Goal: Task Accomplishment & Management: Complete application form

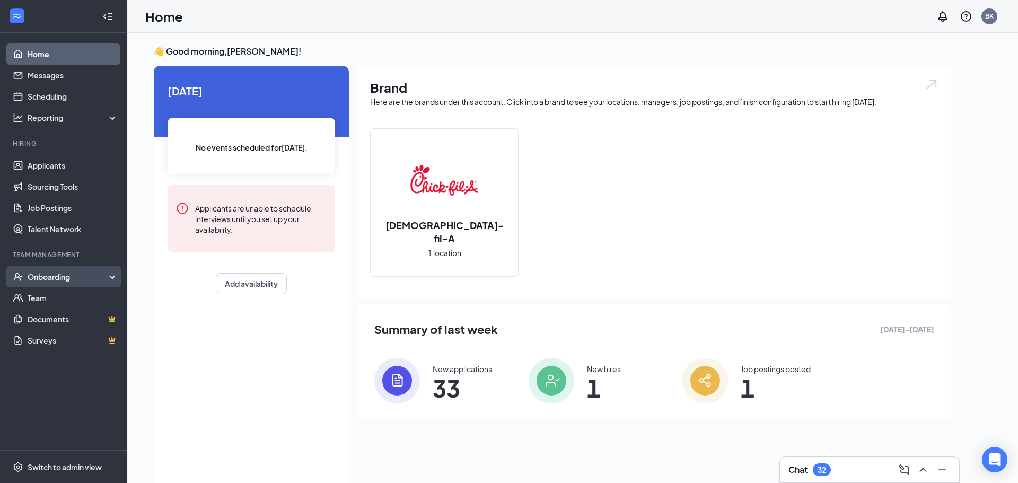
click at [29, 271] on div "Onboarding" at bounding box center [69, 276] width 82 height 11
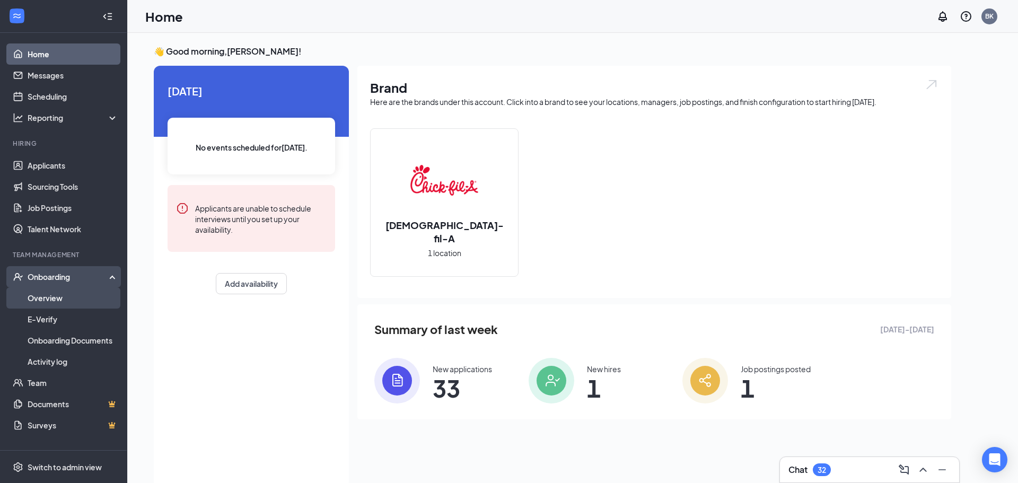
click at [48, 301] on link "Overview" at bounding box center [73, 297] width 91 height 21
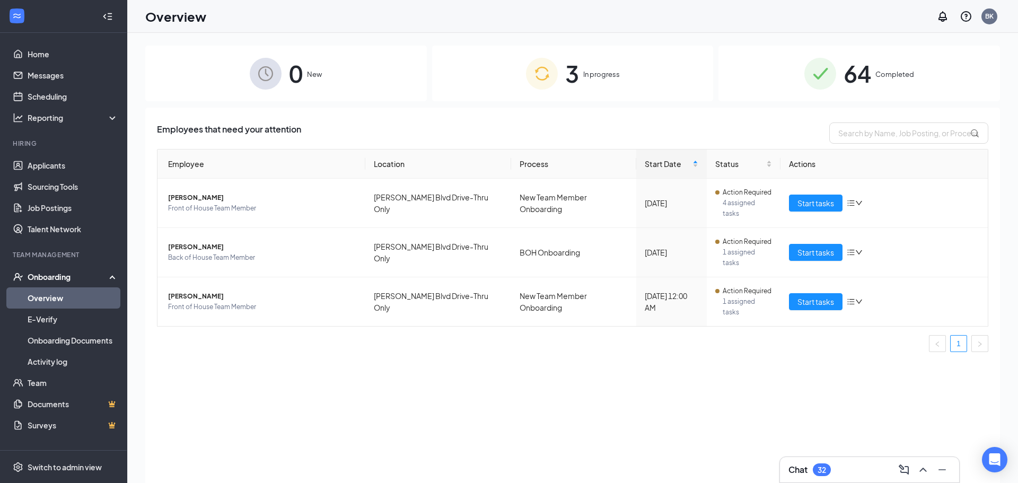
click at [583, 74] on span "In progress" at bounding box center [601, 74] width 37 height 11
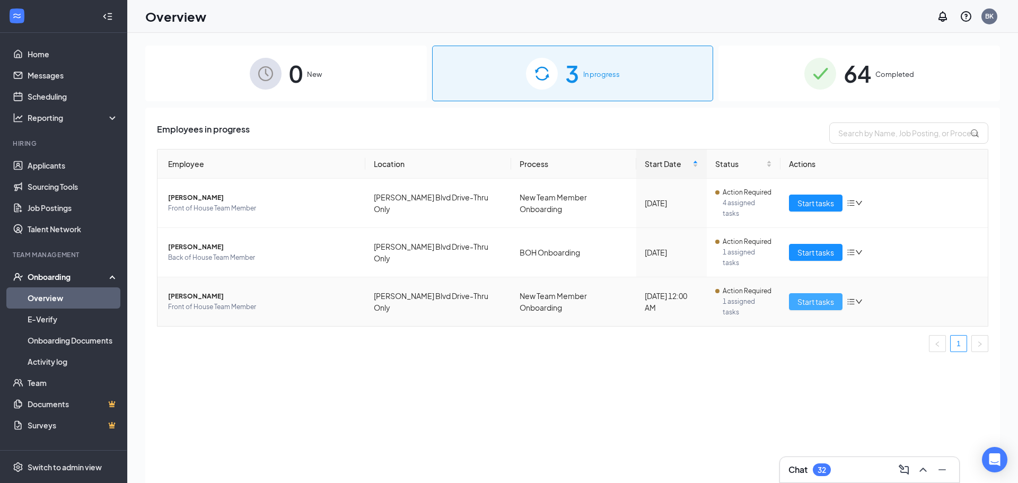
click at [791, 293] on button "Start tasks" at bounding box center [816, 301] width 54 height 17
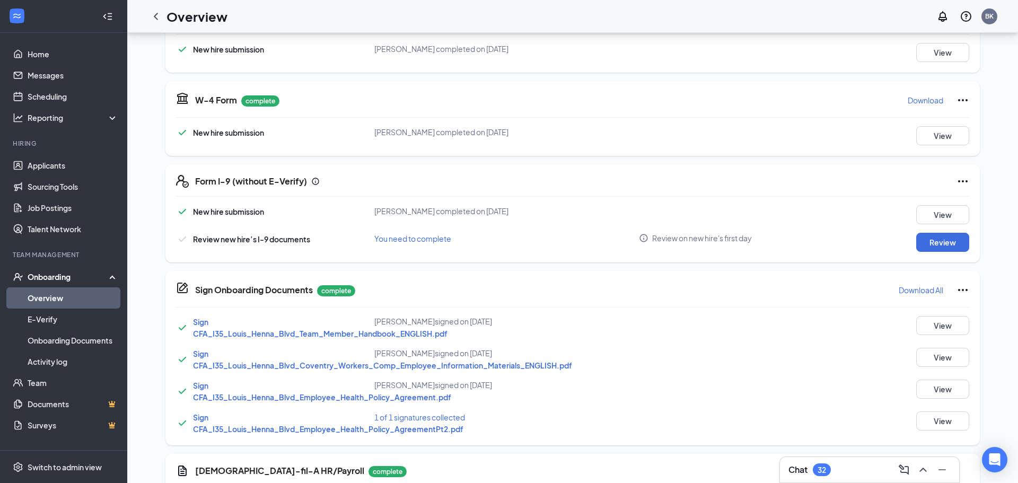
scroll to position [199, 0]
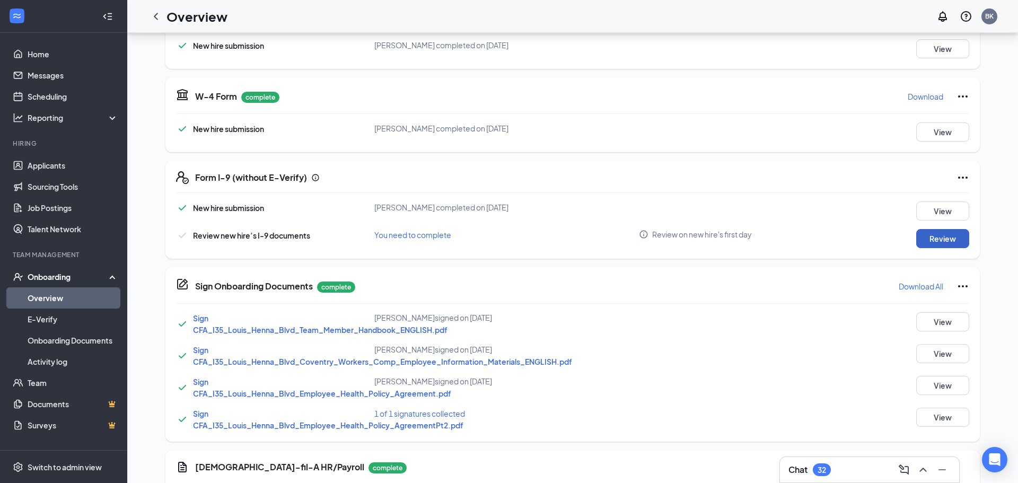
click at [940, 239] on button "Review" at bounding box center [942, 238] width 53 height 19
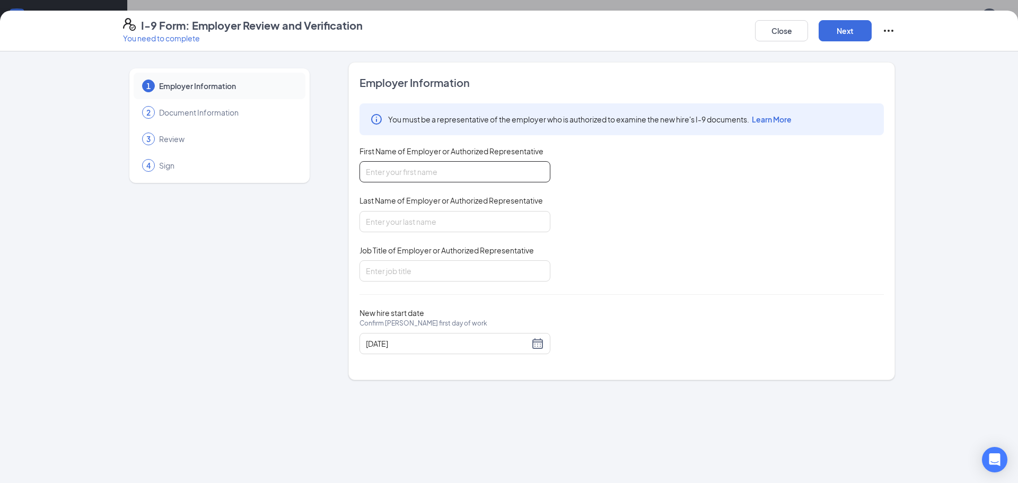
click at [487, 163] on input "First Name of Employer or Authorized Representative" at bounding box center [454, 171] width 191 height 21
type input "[PERSON_NAME]"
type input "Executive Director"
click at [841, 38] on button "Next" at bounding box center [844, 30] width 53 height 21
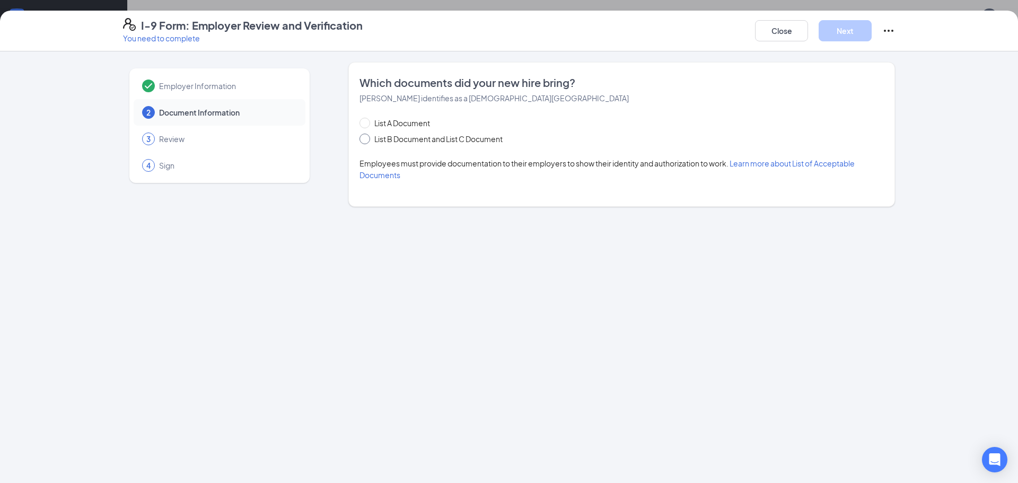
click at [365, 140] on input "List B Document and List C Document" at bounding box center [362, 137] width 7 height 7
radio input "true"
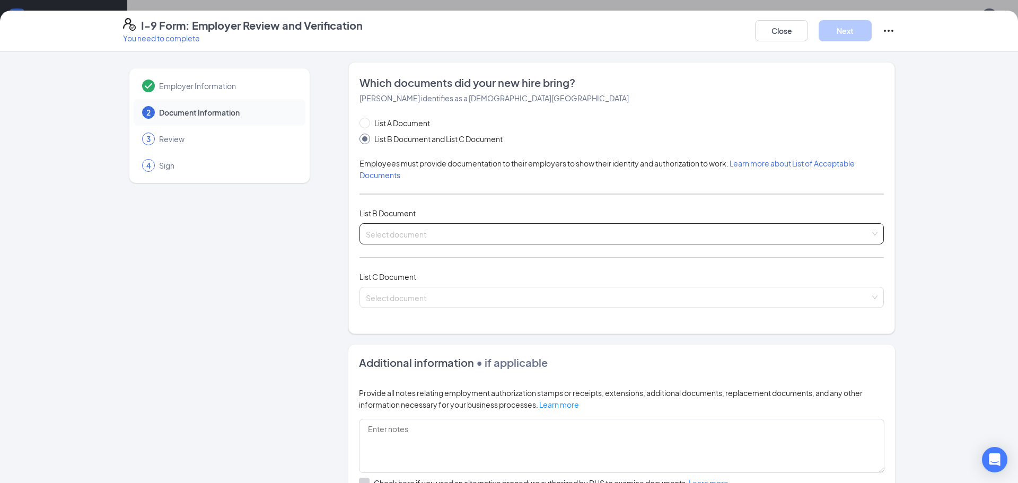
click at [400, 232] on input "search" at bounding box center [618, 232] width 504 height 16
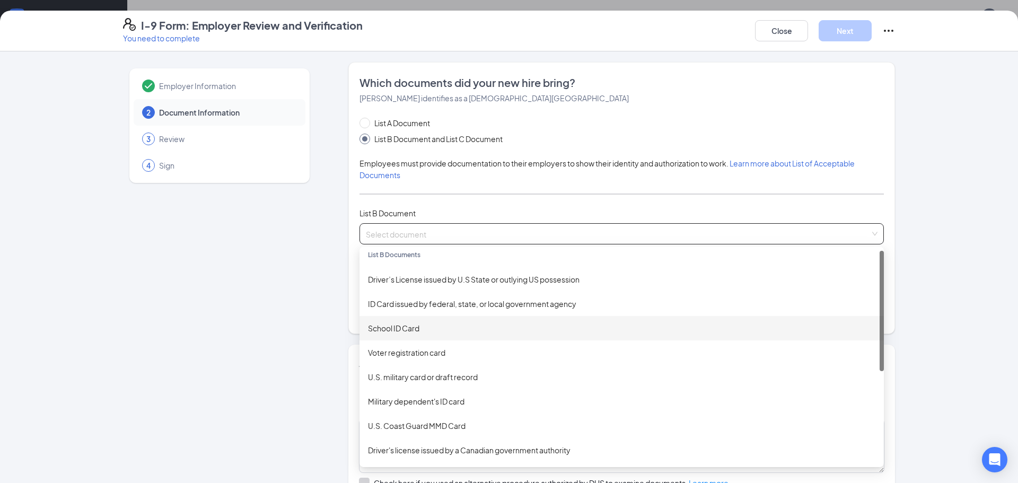
scroll to position [0, 0]
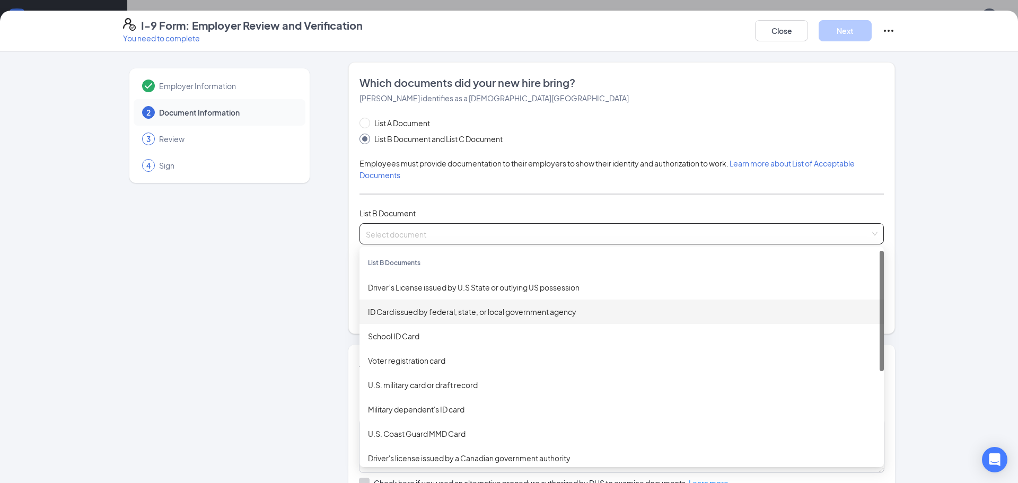
click at [482, 318] on div "ID Card issued by federal, state, or local government agency" at bounding box center [621, 312] width 524 height 24
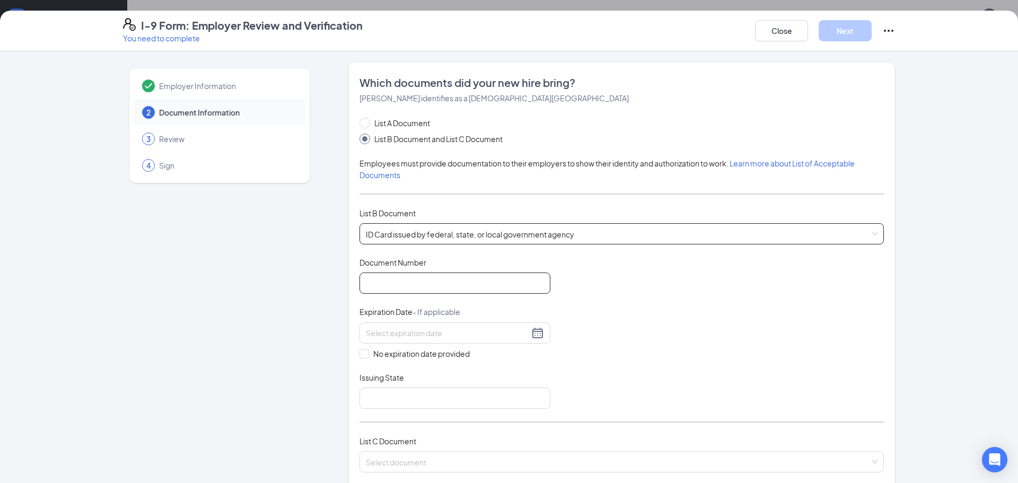
click at [488, 287] on input "Document Number" at bounding box center [454, 282] width 191 height 21
type input "45339369"
click at [445, 337] on input at bounding box center [447, 333] width 163 height 12
click at [450, 412] on div "12" at bounding box center [451, 410] width 13 height 13
type input "[DATE]"
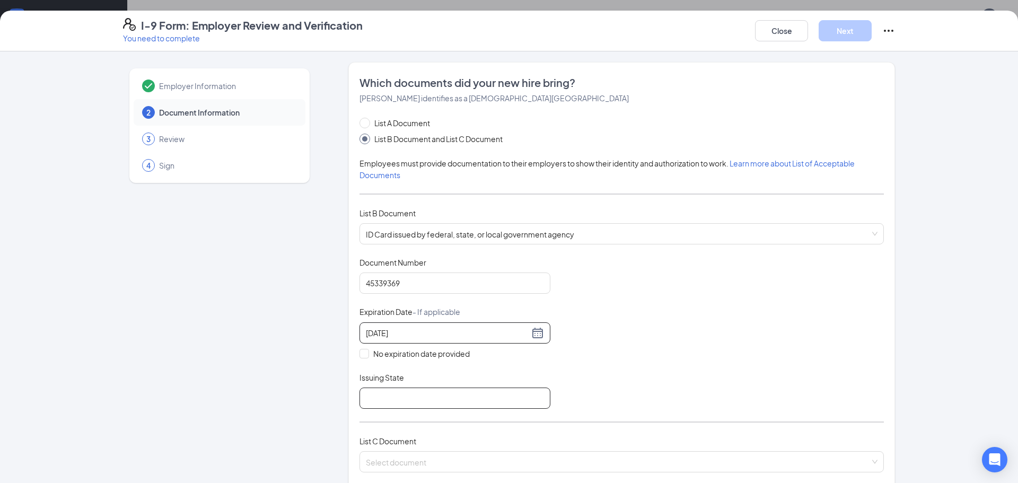
click at [424, 400] on input "Issuing State" at bounding box center [454, 398] width 191 height 21
type input "[GEOGRAPHIC_DATA]"
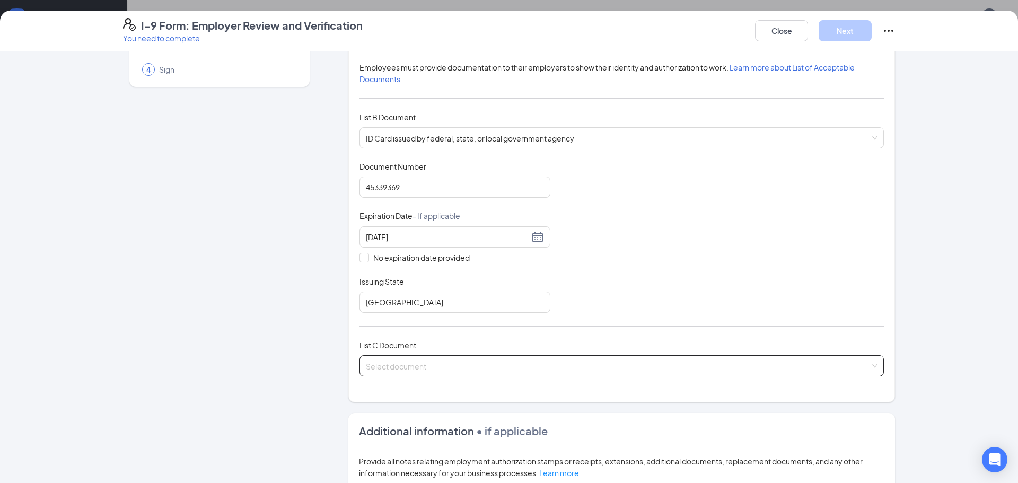
click at [506, 376] on div "Select document" at bounding box center [621, 365] width 524 height 21
click at [504, 374] on span at bounding box center [618, 366] width 504 height 20
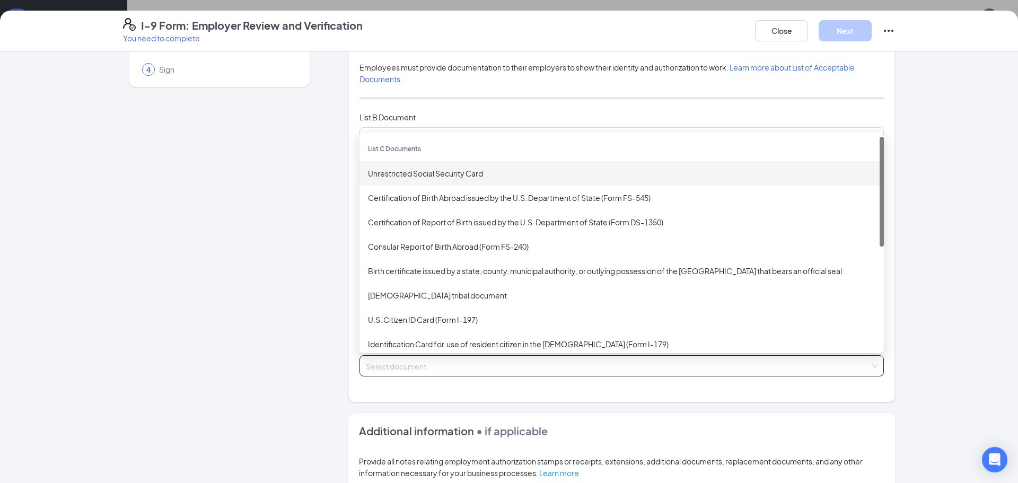
click at [464, 172] on div "Unrestricted Social Security Card" at bounding box center [621, 174] width 507 height 12
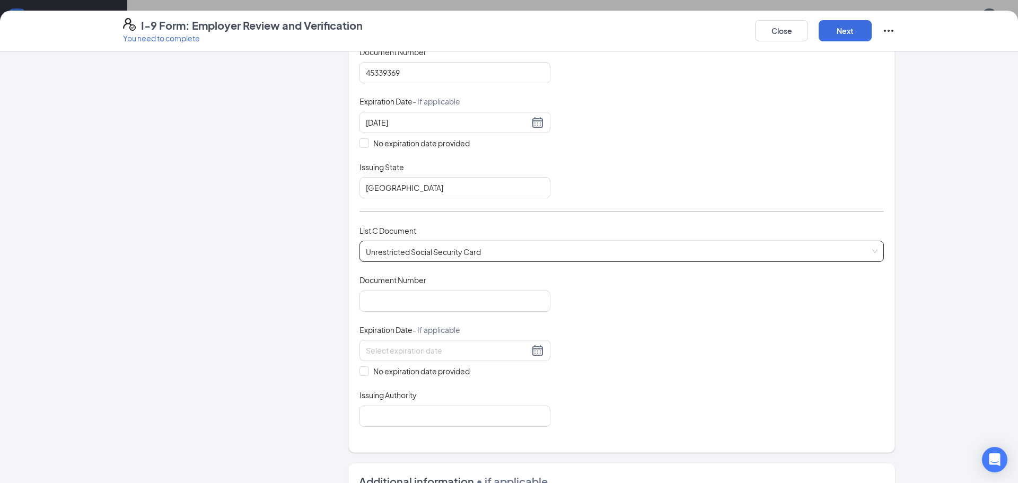
scroll to position [216, 0]
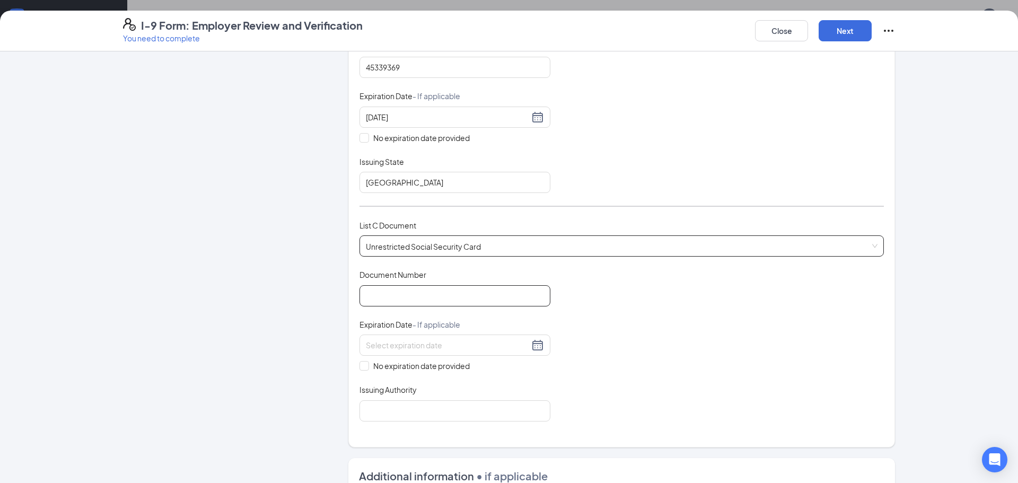
click at [455, 298] on input "Document Number" at bounding box center [454, 295] width 191 height 21
type input "630863977"
click at [676, 331] on div "Document Title Unrestricted Social Security Card Document Number 630863977 Expi…" at bounding box center [621, 345] width 524 height 152
click at [365, 372] on div "Document Title Unrestricted Social Security Card Document Number 630863977 Expi…" at bounding box center [621, 345] width 524 height 152
click at [364, 368] on input "No expiration date provided" at bounding box center [362, 364] width 7 height 7
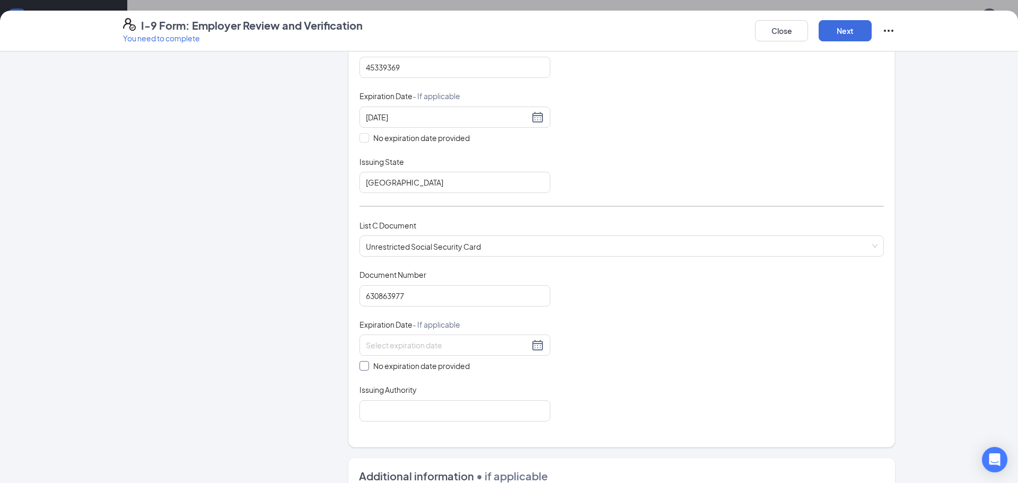
checkbox input "true"
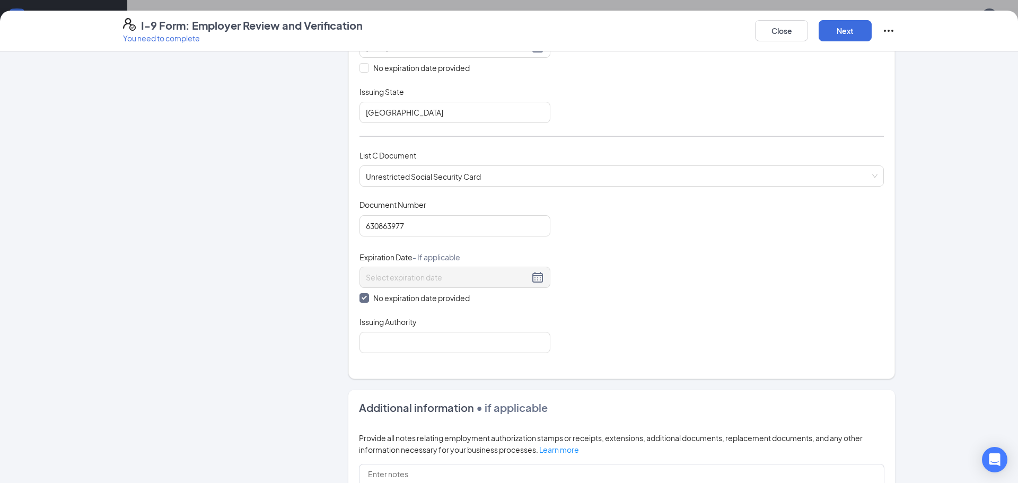
scroll to position [288, 0]
click at [399, 338] on input "Issuing Authority" at bounding box center [454, 339] width 191 height 21
type input "Social Security Administration"
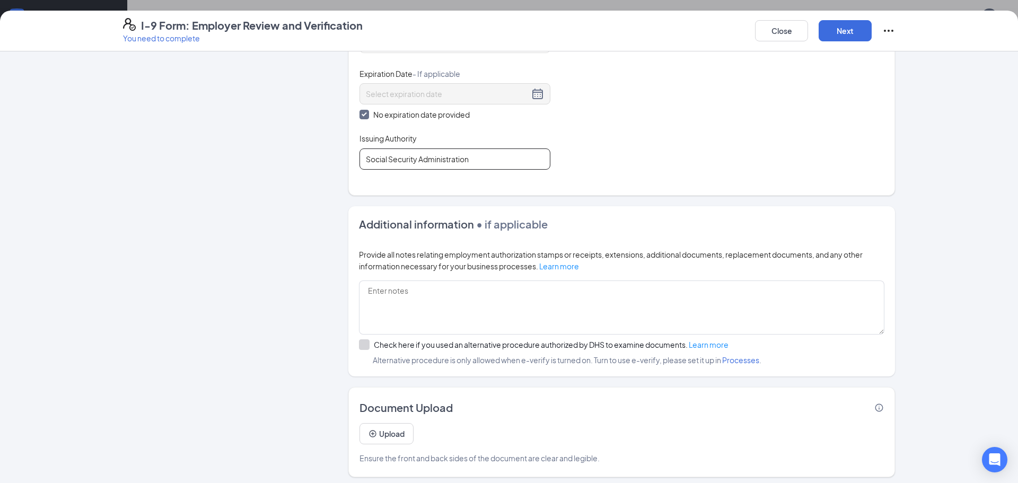
scroll to position [474, 0]
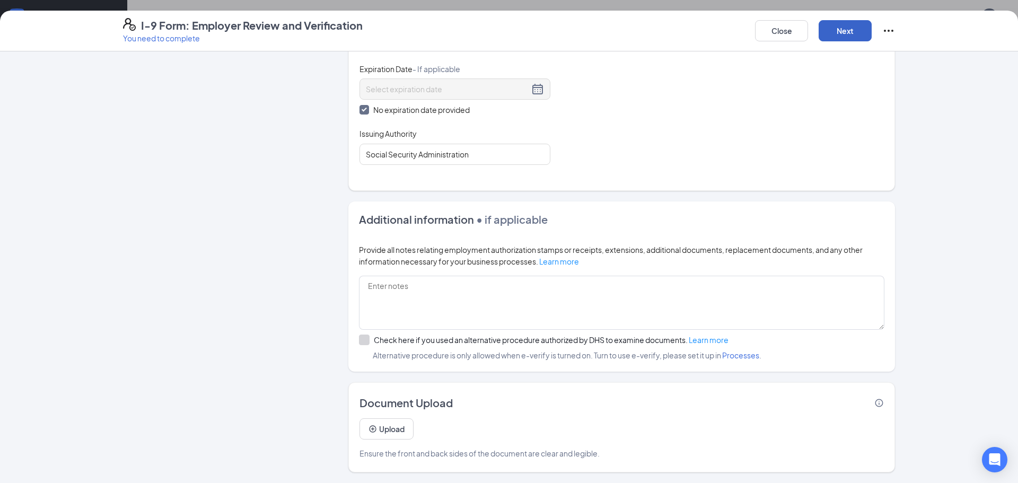
click at [848, 31] on button "Next" at bounding box center [844, 30] width 53 height 21
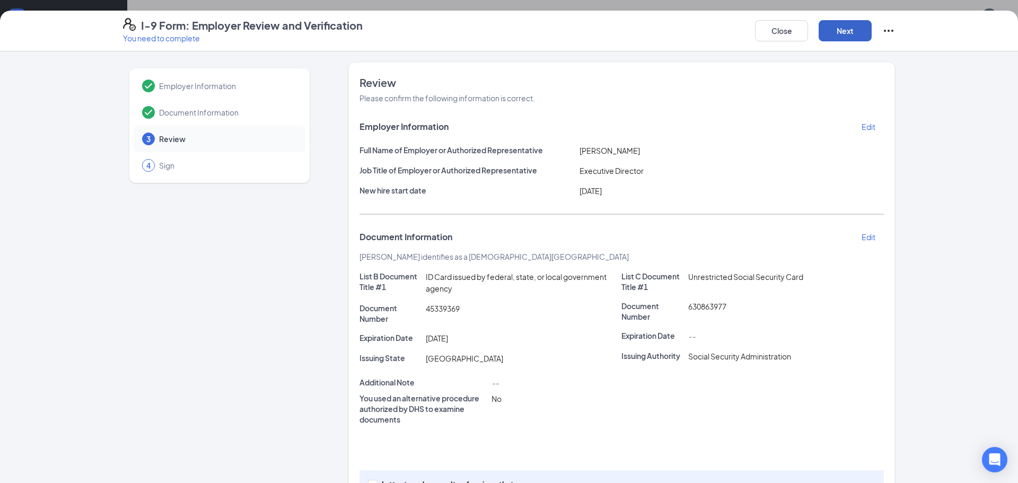
scroll to position [71, 0]
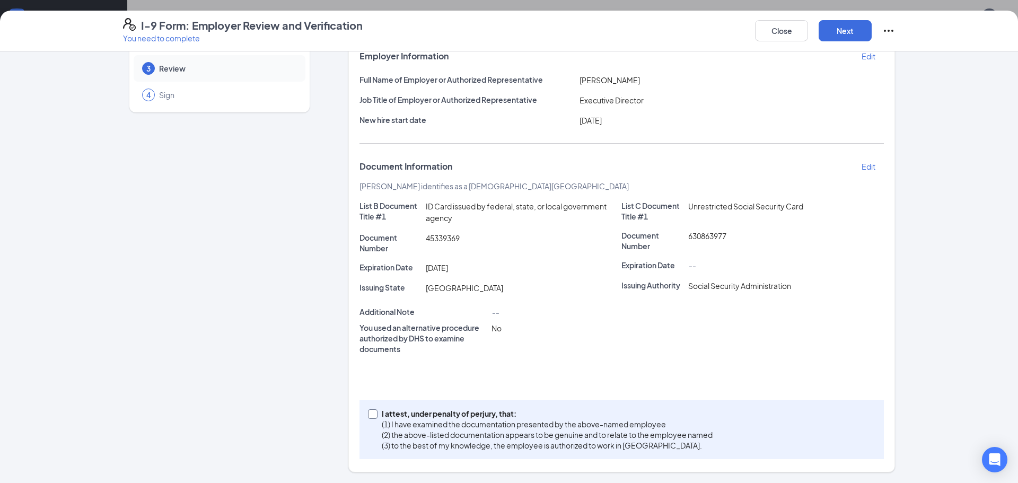
click at [369, 415] on input "I attest, under penalty of [PERSON_NAME], that: (1) I have examined the documen…" at bounding box center [371, 412] width 7 height 7
checkbox input "true"
click at [852, 31] on button "Next" at bounding box center [844, 30] width 53 height 21
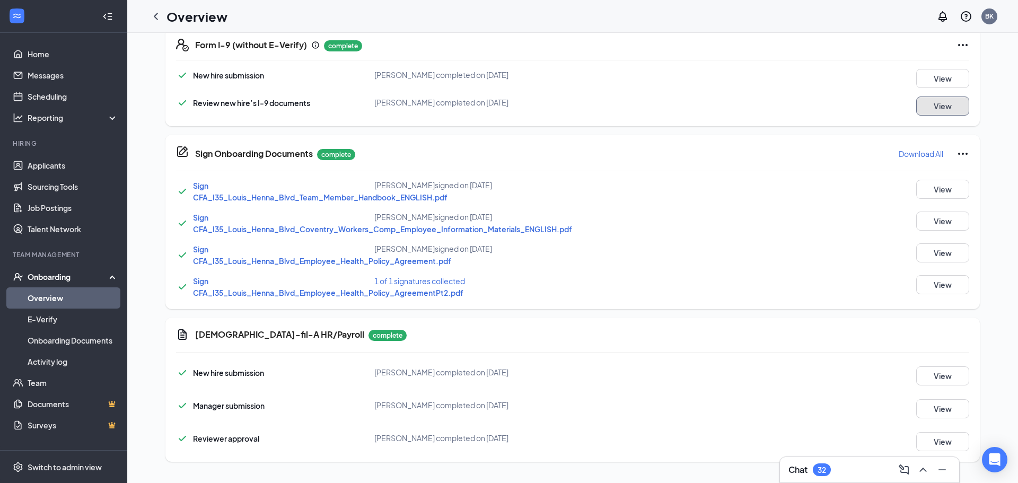
scroll to position [0, 0]
